Goal: Find specific page/section: Find specific page/section

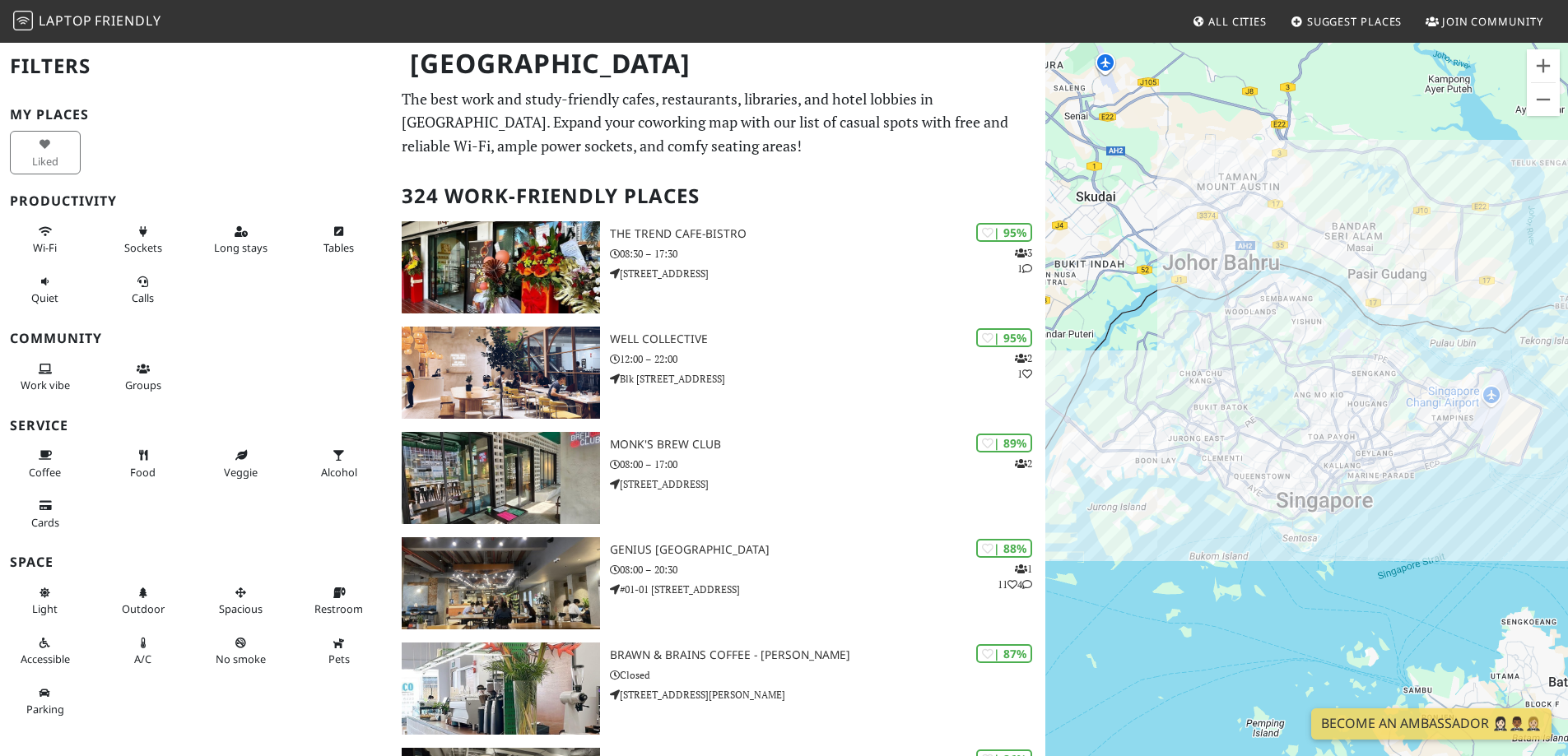
scroll to position [247, 0]
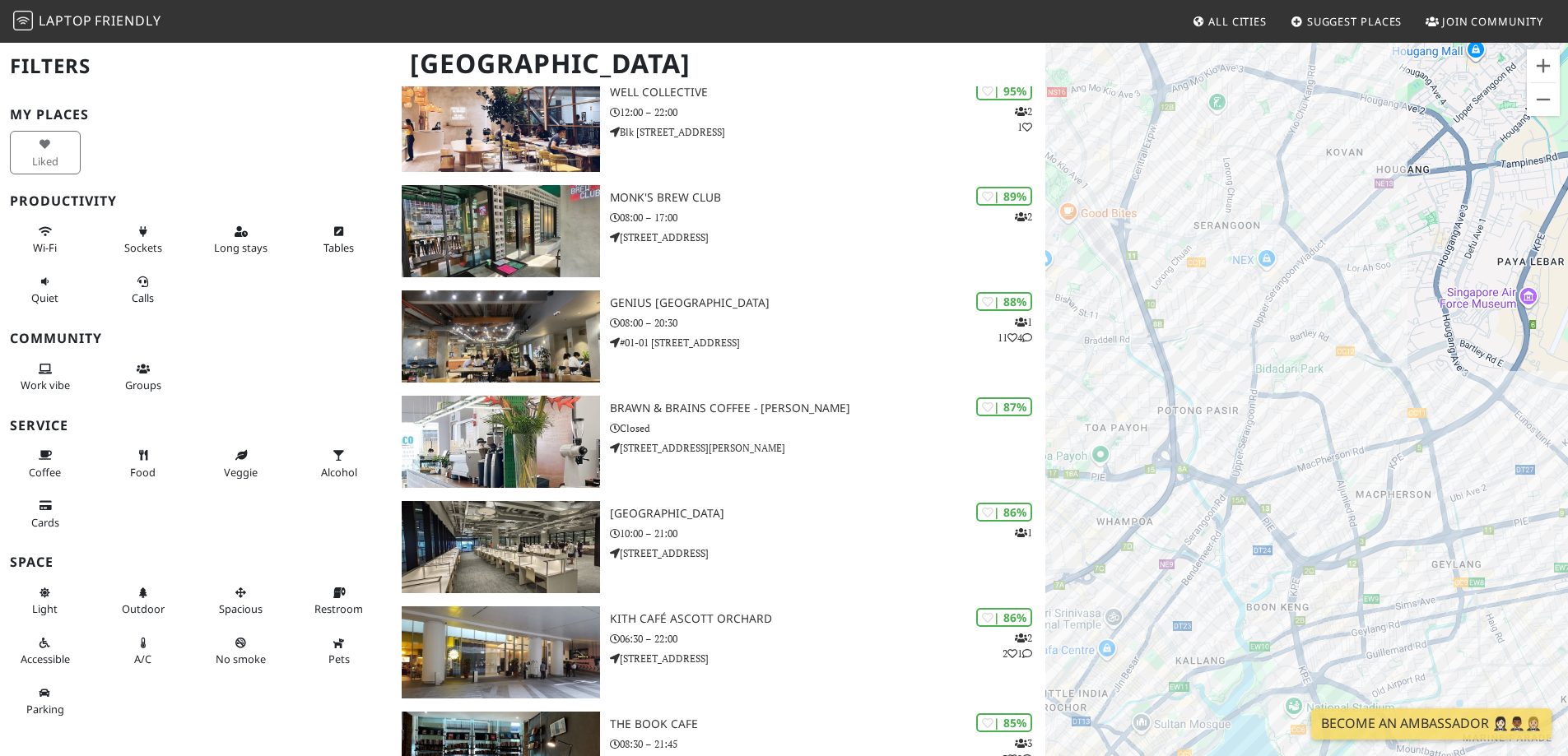
drag, startPoint x: 1206, startPoint y: 241, endPoint x: 1257, endPoint y: 401, distance: 167.9
click at [1257, 401] on div at bounding box center [1306, 420] width 523 height 756
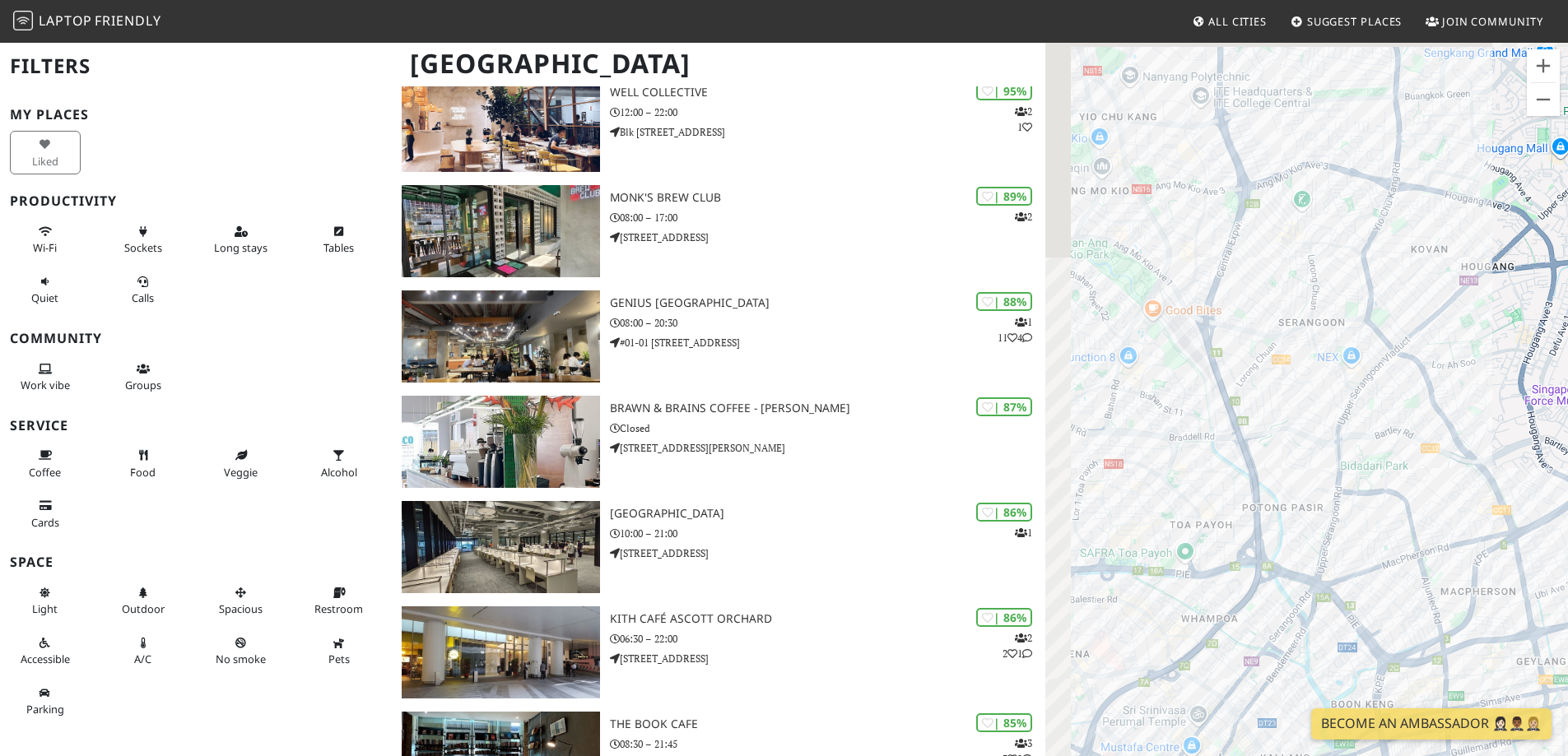
drag, startPoint x: 1211, startPoint y: 283, endPoint x: 1270, endPoint y: 291, distance: 59.5
click at [1270, 291] on div at bounding box center [1306, 420] width 523 height 756
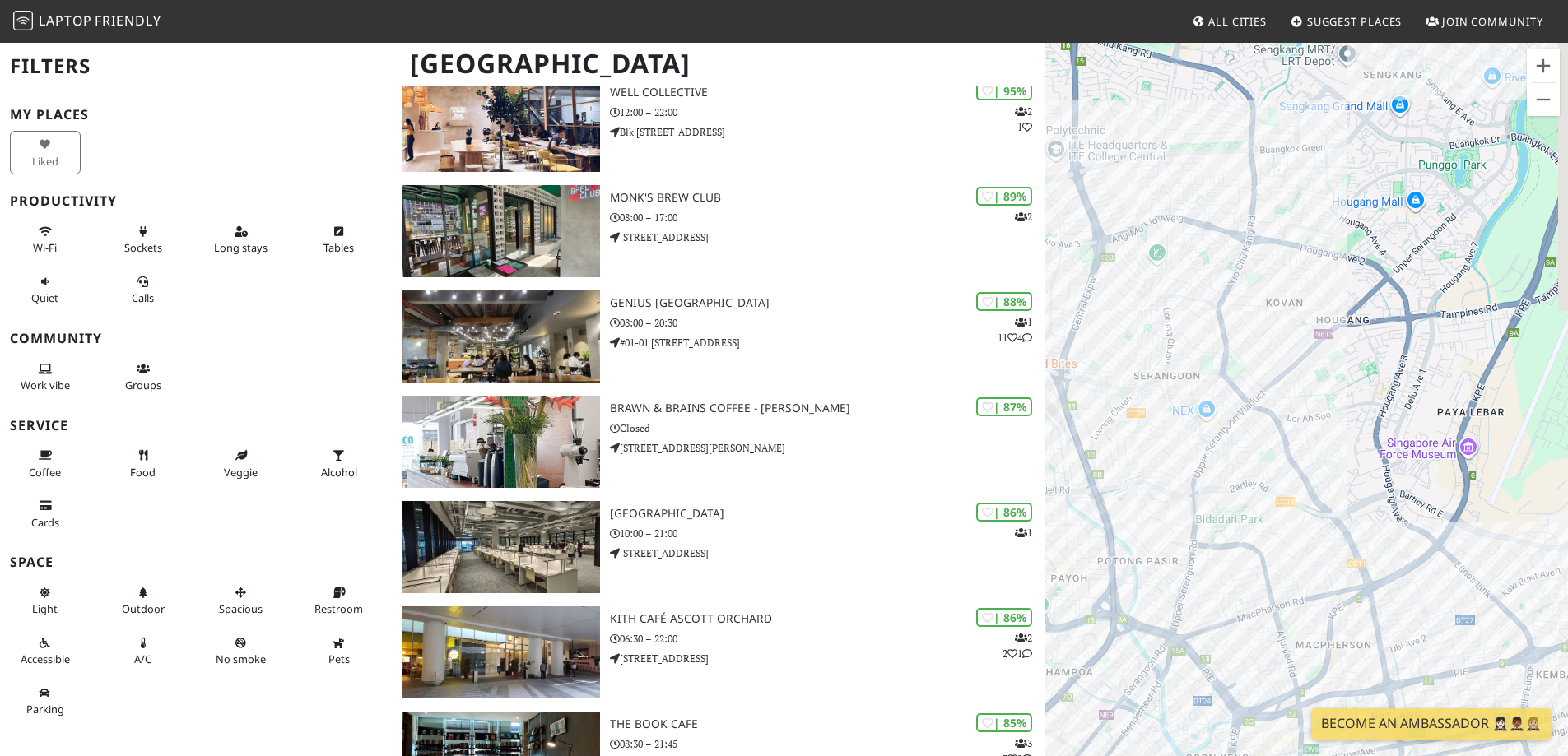
drag, startPoint x: 1455, startPoint y: 462, endPoint x: 1327, endPoint y: 518, distance: 139.7
click at [1327, 518] on div at bounding box center [1306, 420] width 523 height 756
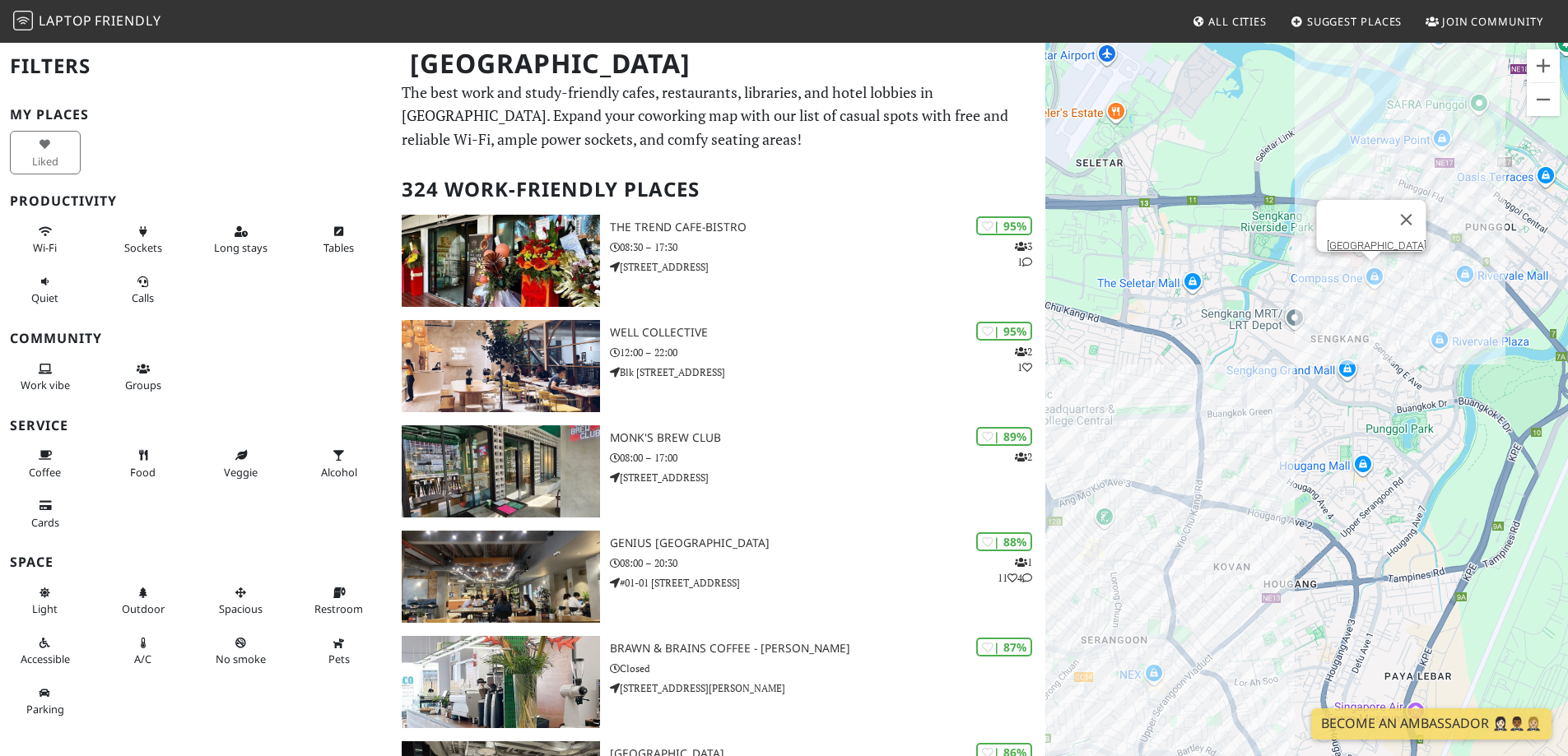
scroll to position [0, 0]
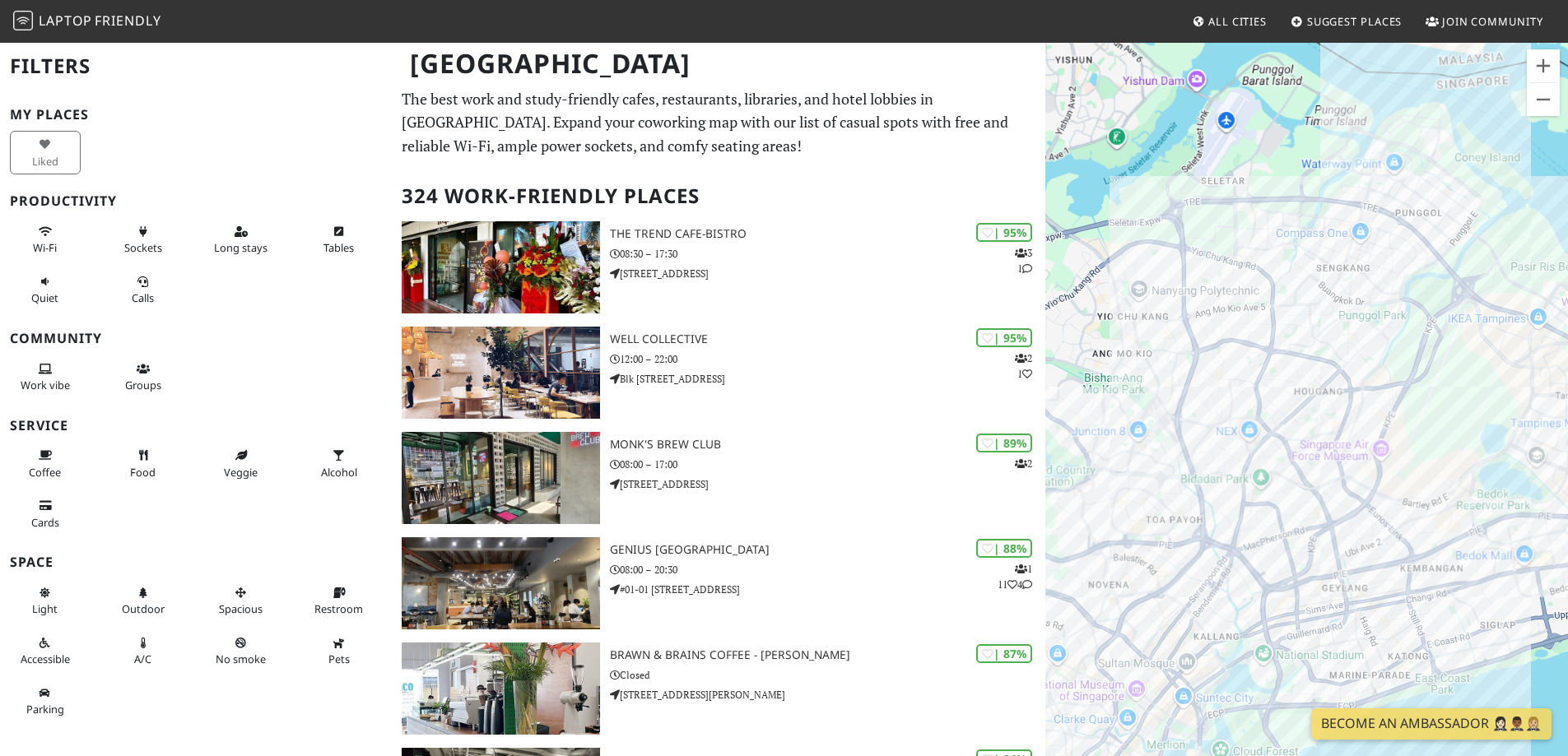
drag, startPoint x: 1330, startPoint y: 407, endPoint x: 1323, endPoint y: 277, distance: 130.2
click at [1323, 270] on div at bounding box center [1306, 420] width 523 height 756
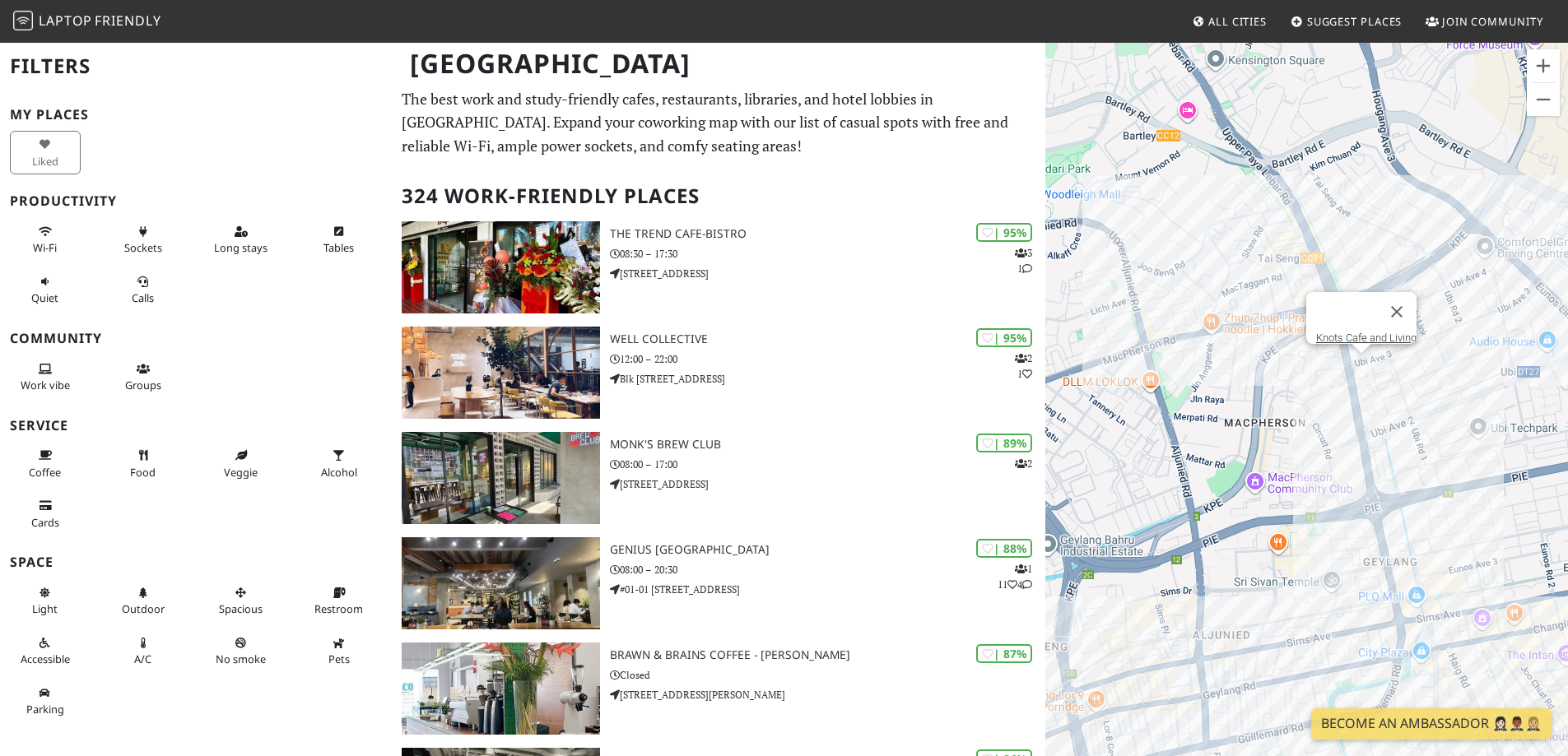
click at [1353, 366] on div "Knots Cafe and Living" at bounding box center [1306, 420] width 523 height 756
click at [1367, 332] on link "Knots Cafe and Living" at bounding box center [1366, 337] width 101 height 13
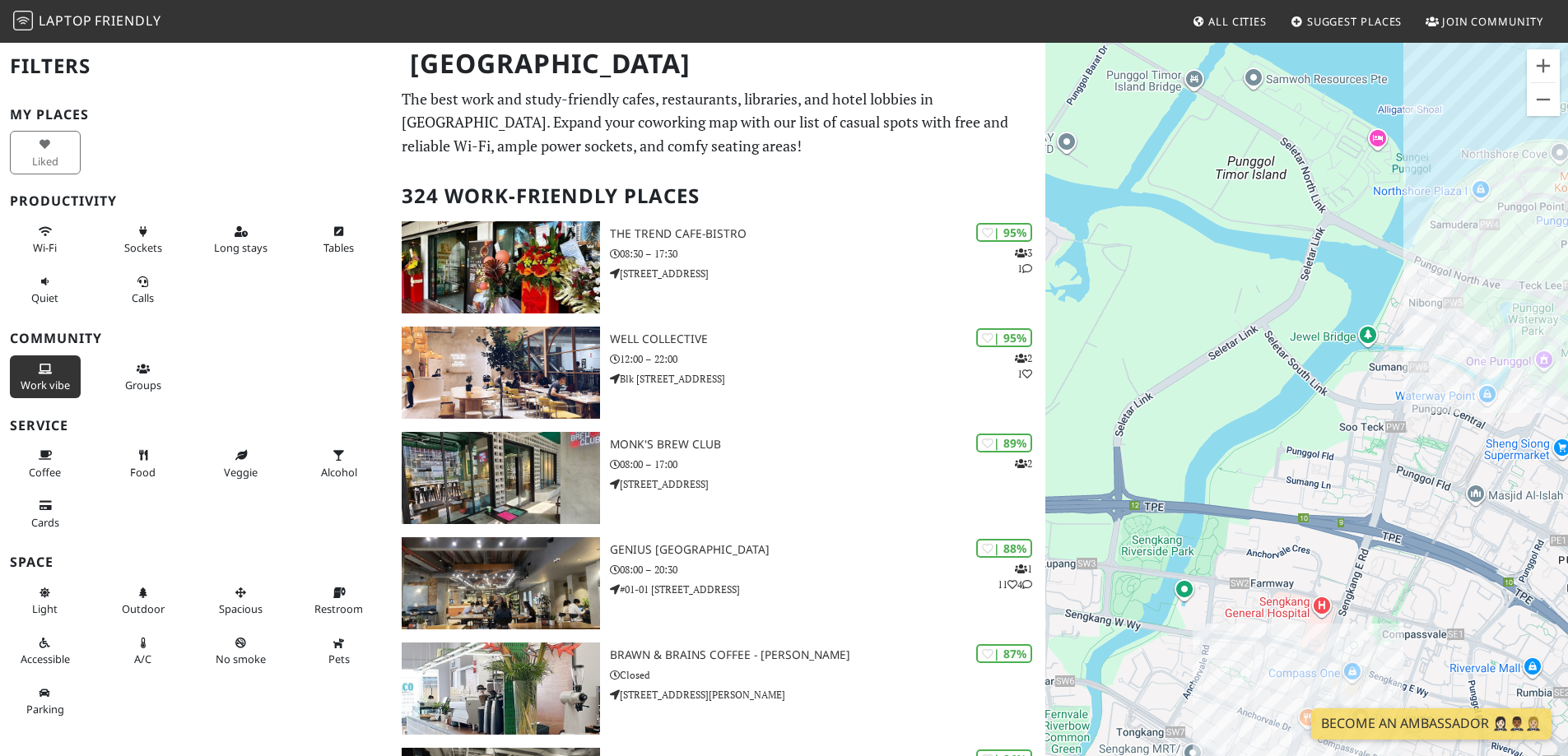
click at [47, 381] on span "Work vibe" at bounding box center [44, 385] width 49 height 15
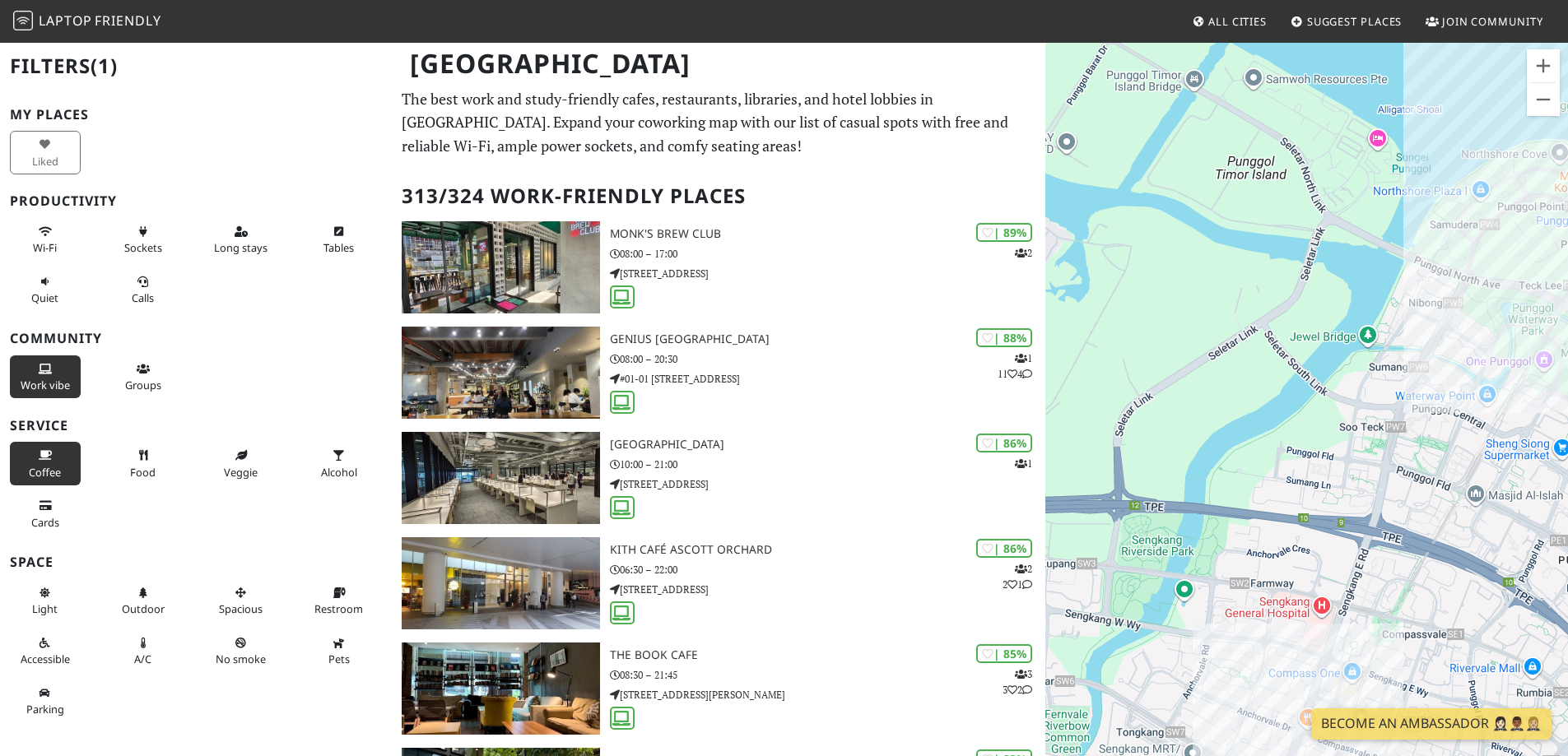
click at [58, 469] on span "Coffee" at bounding box center [44, 472] width 32 height 15
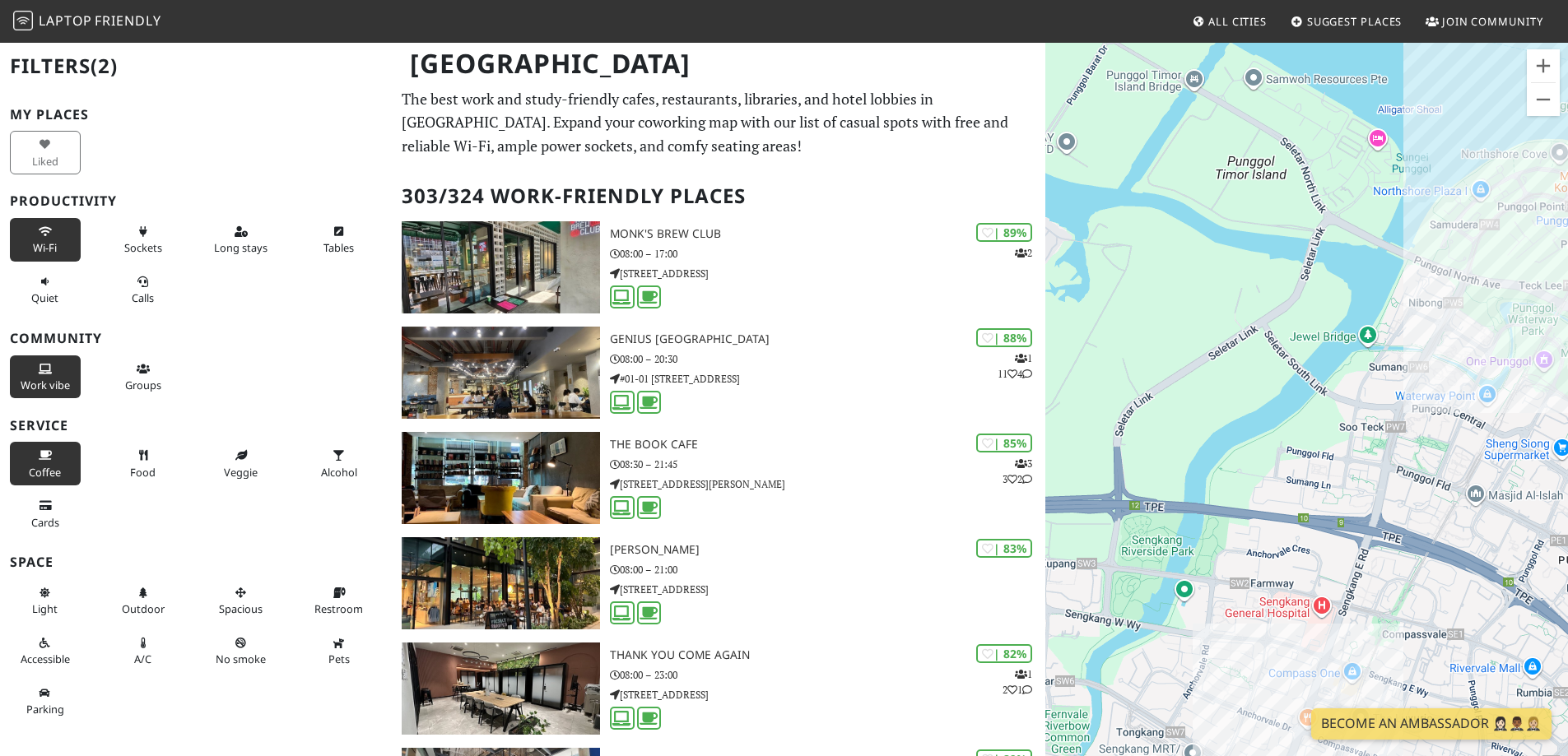
click at [41, 229] on icon at bounding box center [45, 232] width 14 height 11
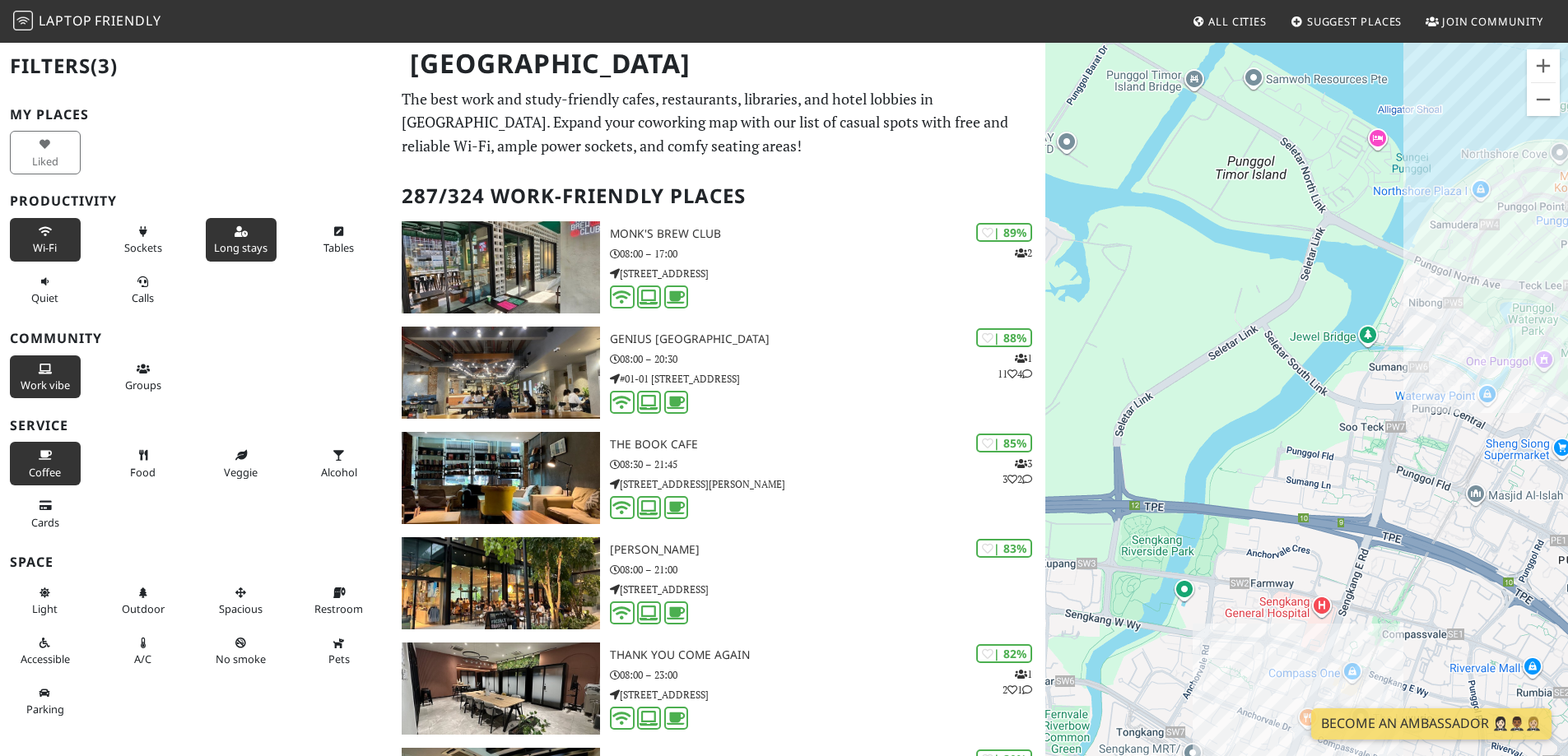
click at [253, 236] on button "Long stays" at bounding box center [241, 240] width 71 height 44
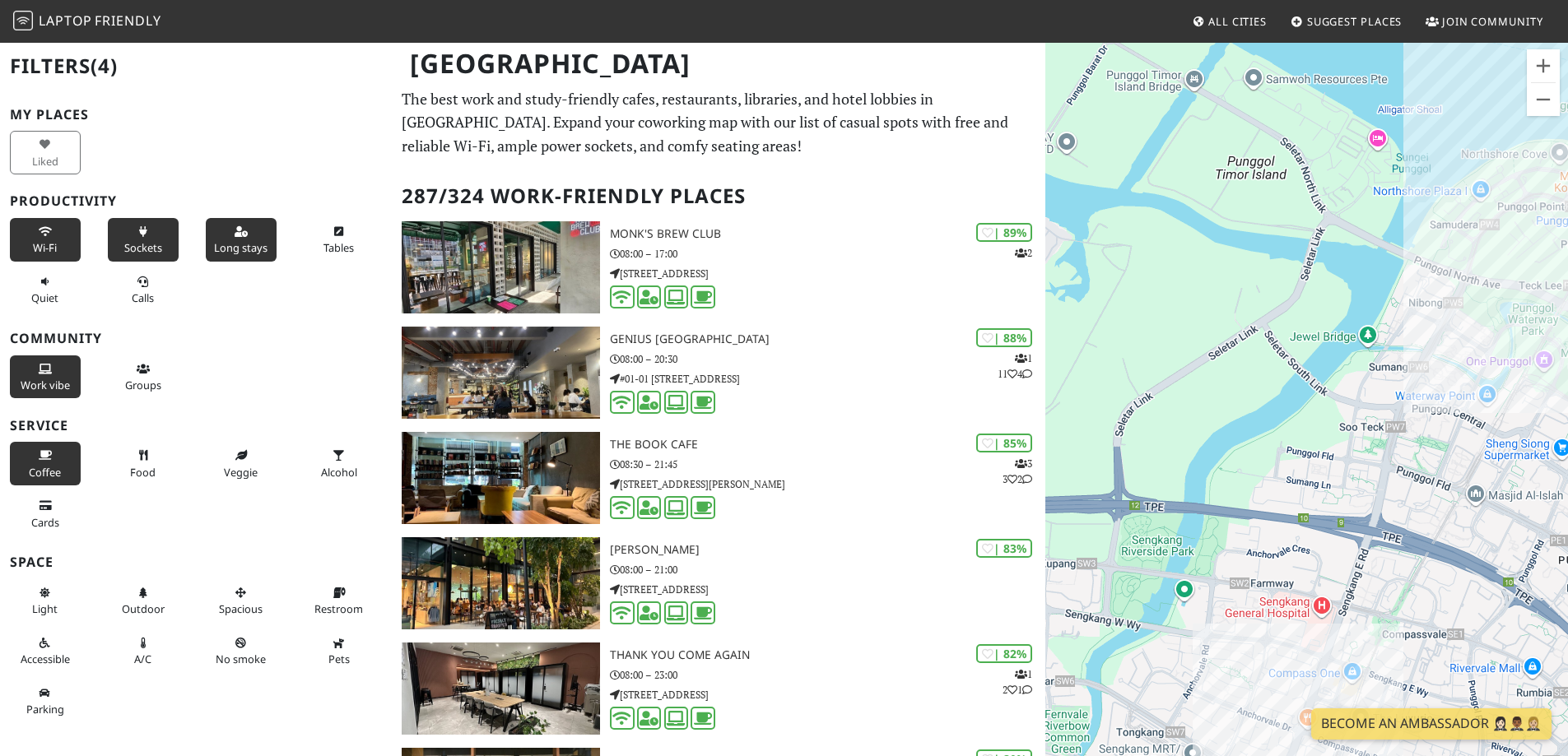
click at [152, 241] on span "Sockets" at bounding box center [143, 247] width 38 height 15
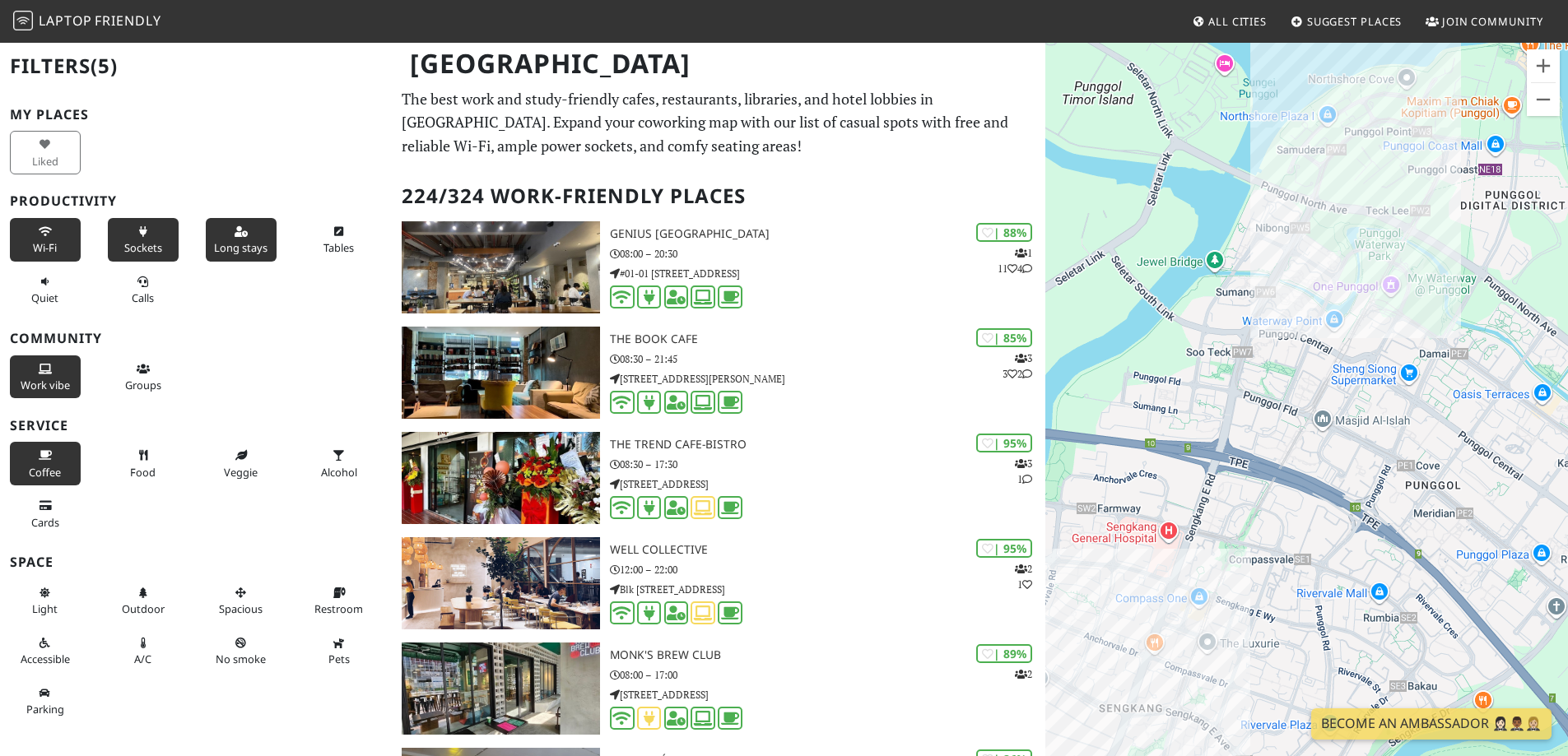
drag, startPoint x: 1263, startPoint y: 647, endPoint x: 1419, endPoint y: 144, distance: 526.6
click at [1419, 144] on div "Knots Cafe and Living" at bounding box center [1306, 420] width 523 height 756
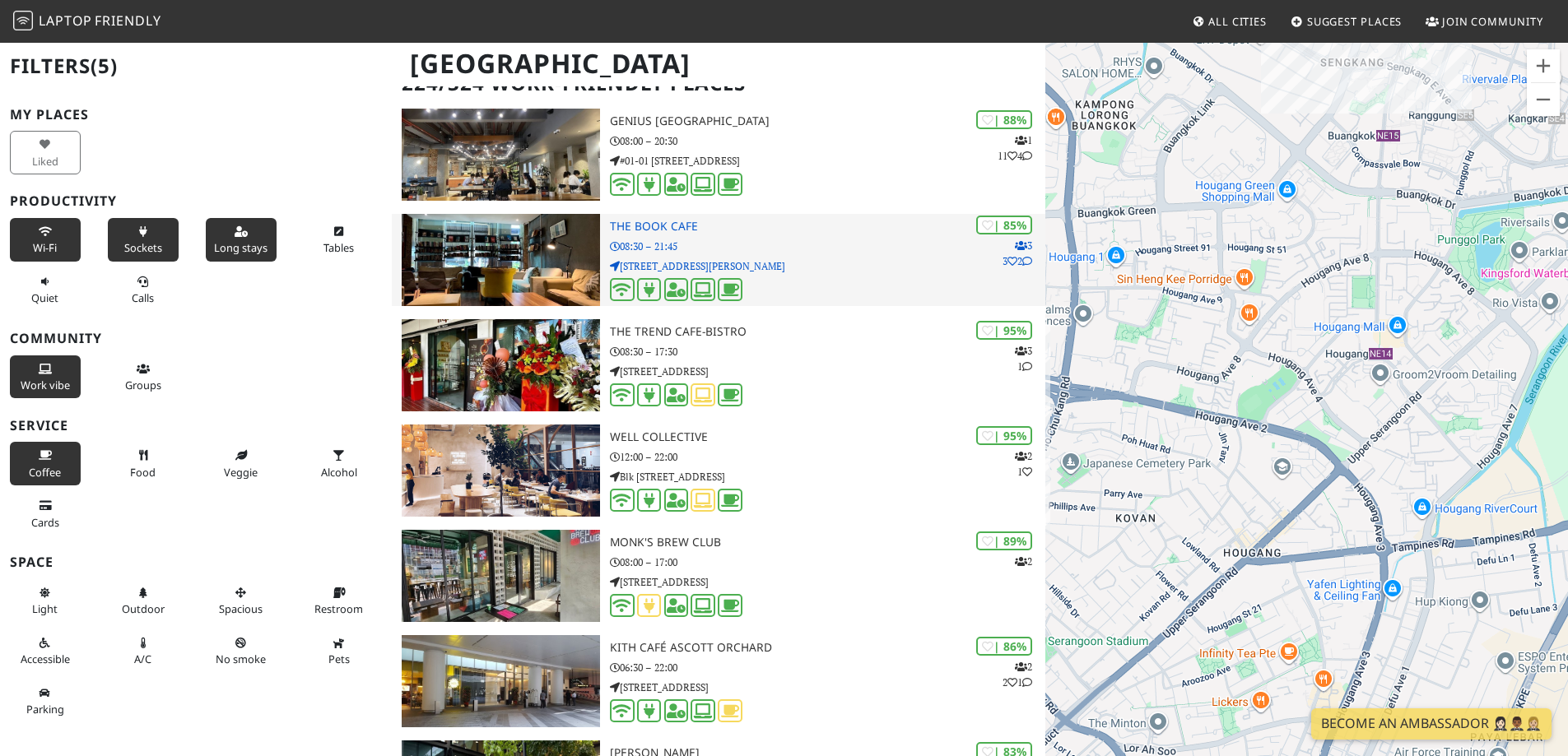
scroll to position [329, 0]
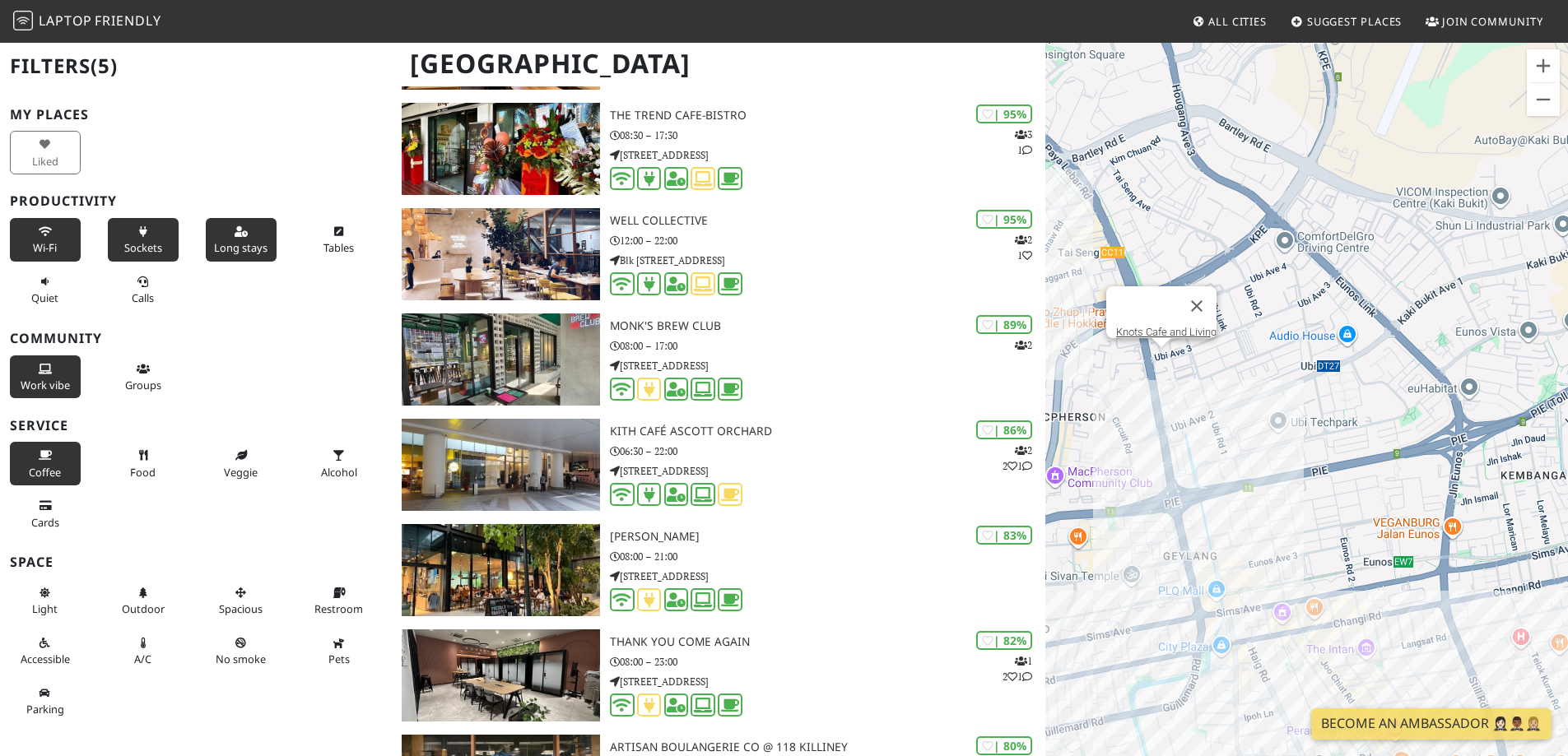
drag, startPoint x: 1480, startPoint y: 253, endPoint x: 1462, endPoint y: 556, distance: 303.5
click at [1462, 556] on div "Knots Cafe and Living" at bounding box center [1306, 420] width 523 height 756
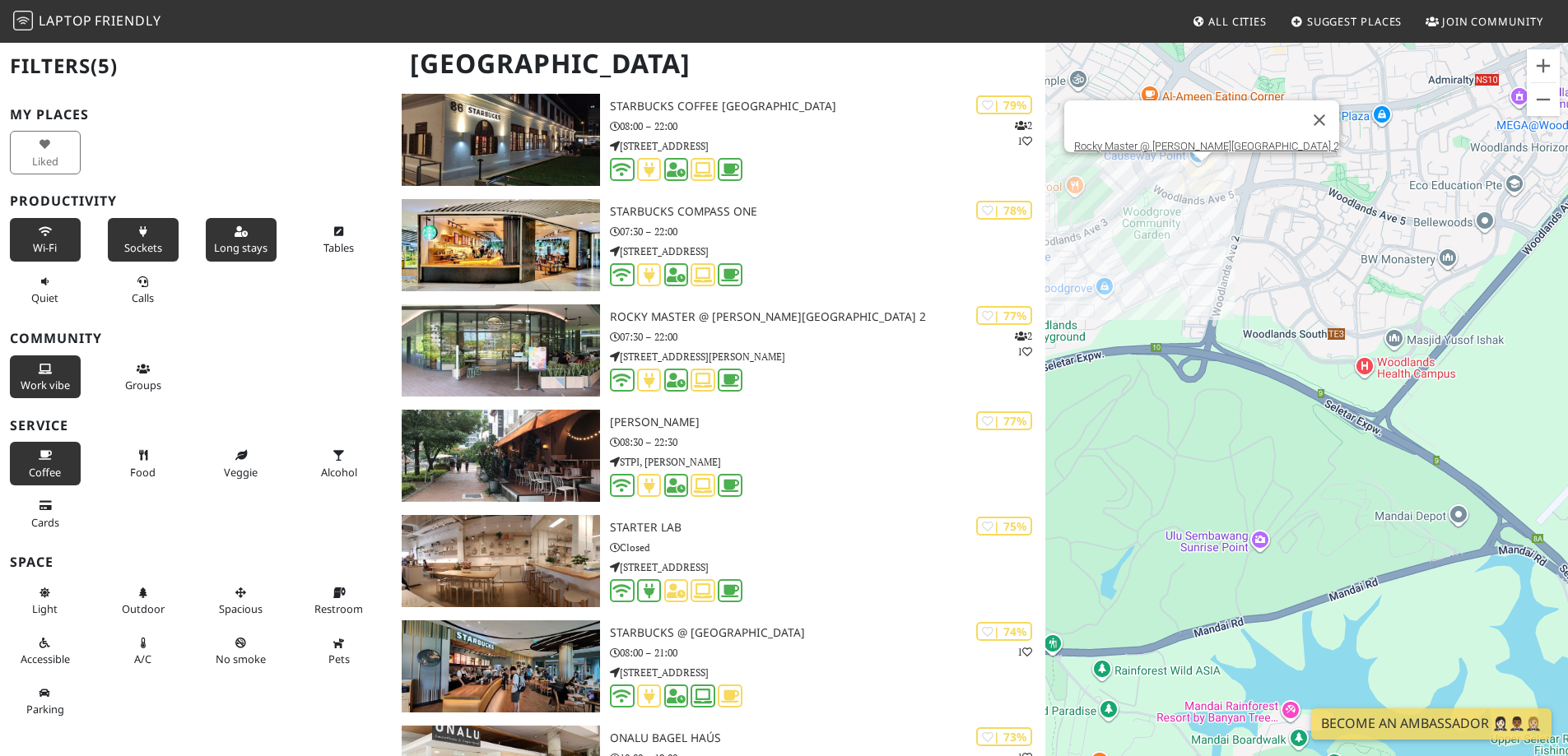
scroll to position [2222, 0]
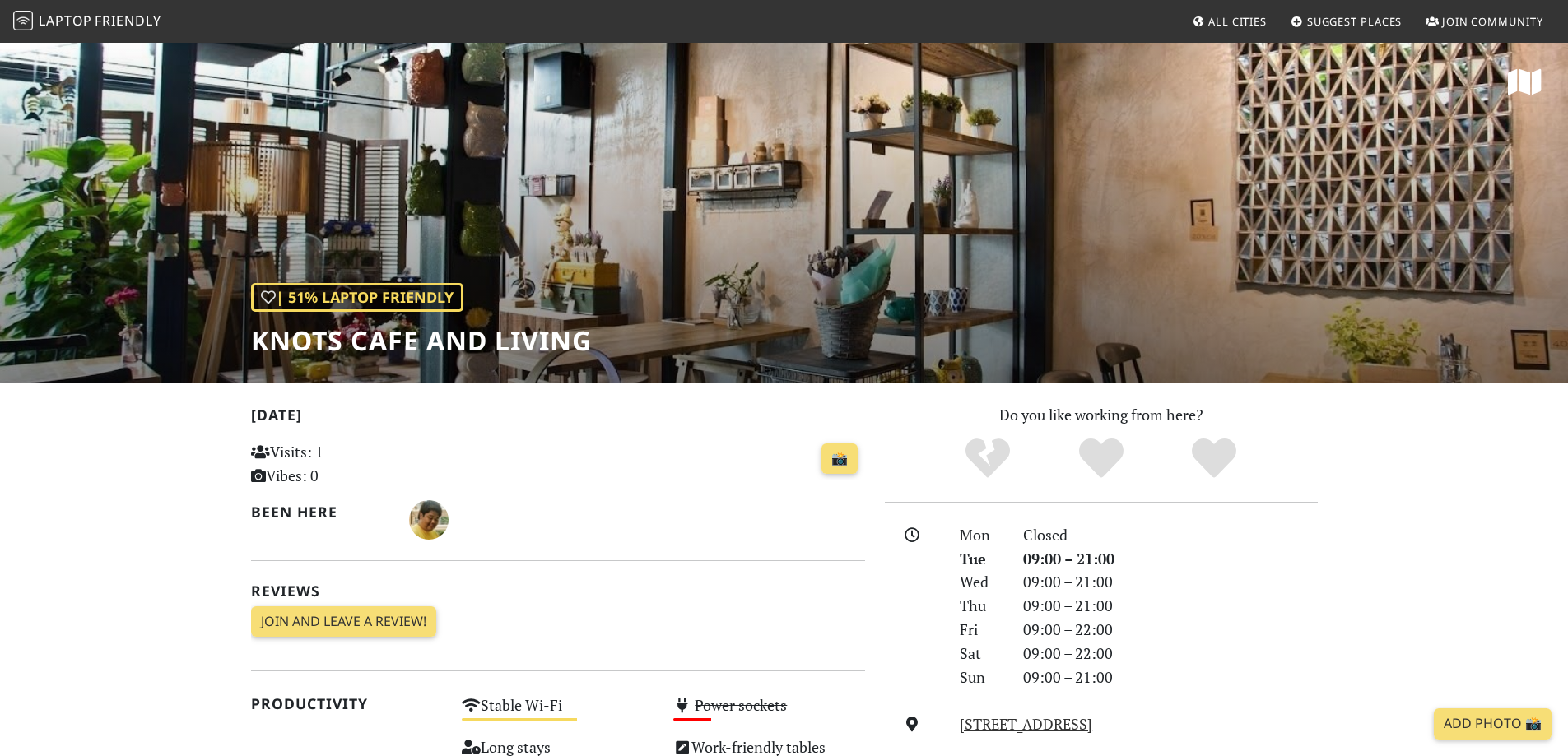
click at [1160, 305] on div "| 51% Laptop Friendly Knots Cafe and Living" at bounding box center [784, 213] width 1568 height 342
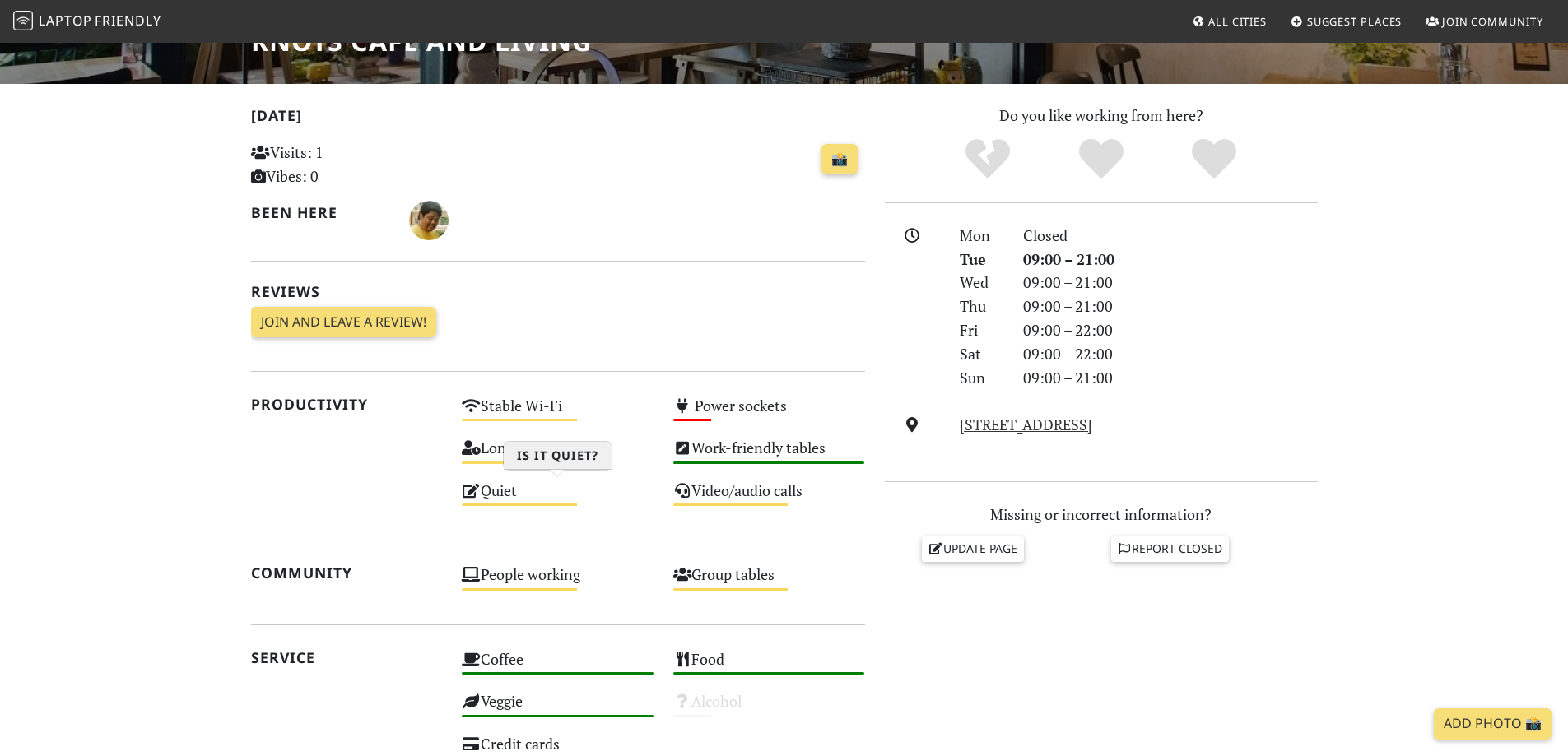
scroll to position [329, 0]
